Goal: Check status

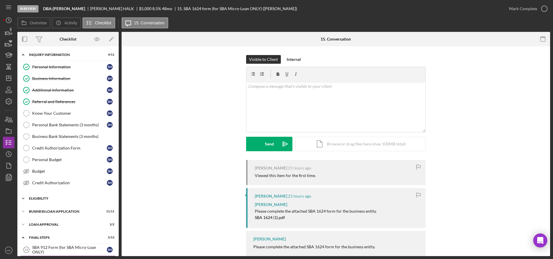
scroll to position [26, 0]
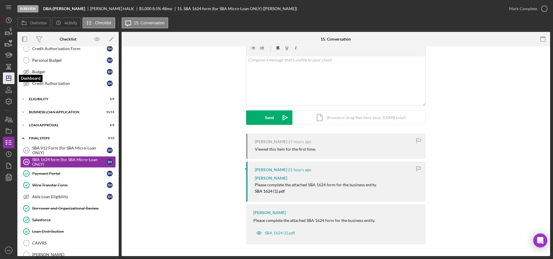
click at [10, 74] on icon "Icon/Dashboard" at bounding box center [8, 78] width 14 height 14
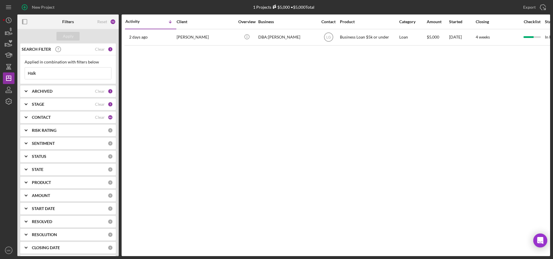
drag, startPoint x: 49, startPoint y: 75, endPoint x: 0, endPoint y: 68, distance: 49.7
click at [0, 68] on html "New Project 1 Projects $5,000 • $5,000 Total Halk Export Icon/Export Filters Re…" at bounding box center [276, 129] width 553 height 259
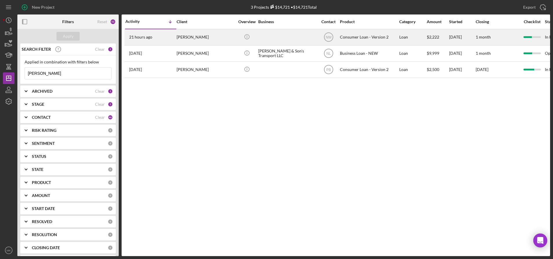
type input "[PERSON_NAME]"
click at [179, 34] on div "[PERSON_NAME]" at bounding box center [205, 37] width 58 height 15
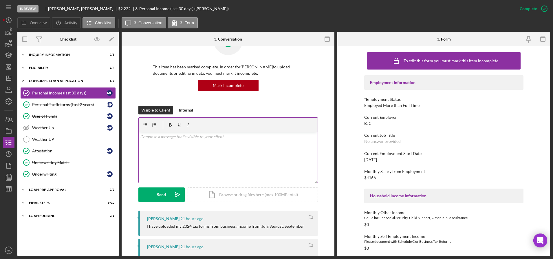
scroll to position [87, 0]
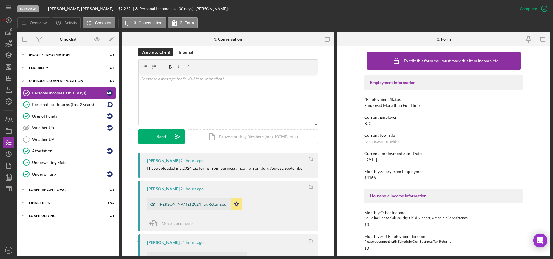
click at [218, 205] on div "[PERSON_NAME] 2024 Tax Return.pdf" at bounding box center [193, 204] width 69 height 5
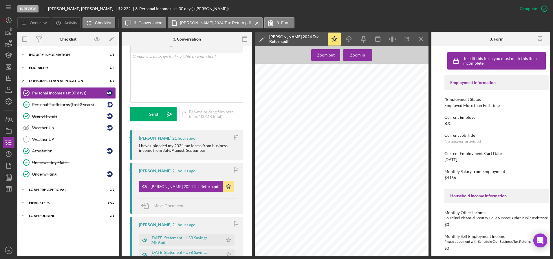
scroll to position [174, 0]
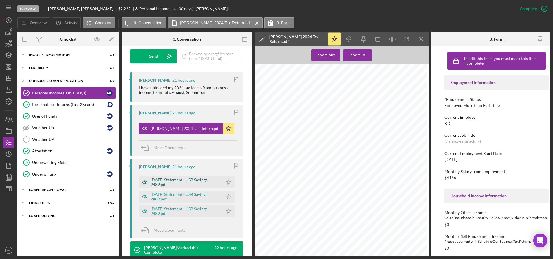
click at [200, 183] on div "[DATE] Statement - USB Savings 2489.pdf" at bounding box center [184, 181] width 69 height 9
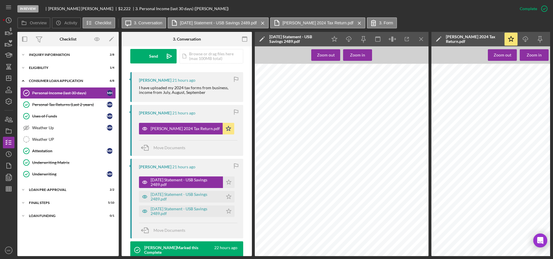
scroll to position [1189, 0]
click at [173, 194] on div "[DATE] Statement - USB Savings 2489.pdf" at bounding box center [184, 196] width 69 height 9
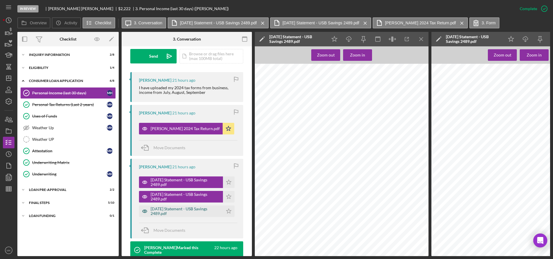
click at [178, 213] on div "[DATE] Statement - USB Savings 2489.pdf" at bounding box center [184, 210] width 69 height 9
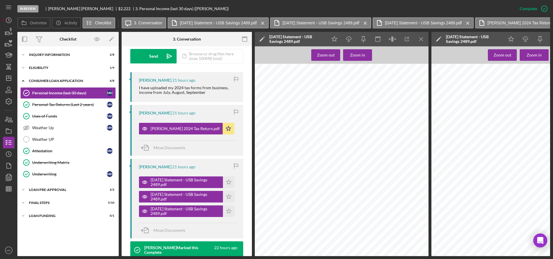
scroll to position [730, 0]
